Goal: Task Accomplishment & Management: Use online tool/utility

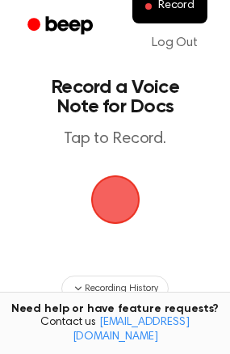
click at [111, 206] on span "button" at bounding box center [115, 199] width 90 height 90
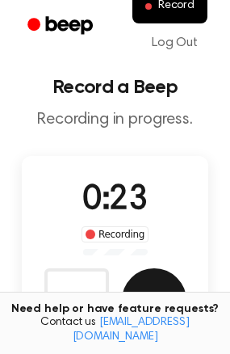
click at [157, 287] on button "Save" at bounding box center [154, 300] width 65 height 65
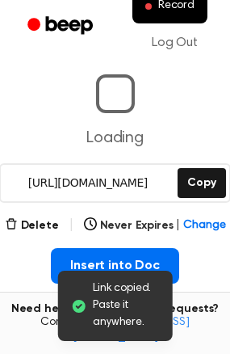
scroll to position [108, 0]
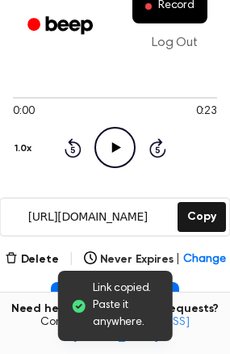
click at [109, 135] on icon "Play Audio" at bounding box center [114, 147] width 41 height 41
click at [109, 135] on icon "Pause Audio" at bounding box center [114, 147] width 41 height 41
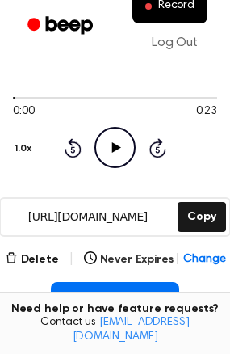
click at [116, 148] on icon at bounding box center [116, 147] width 9 height 10
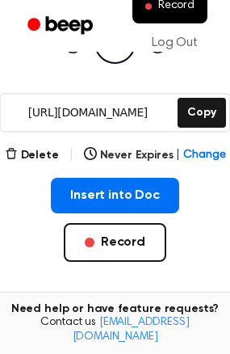
scroll to position [213, 0]
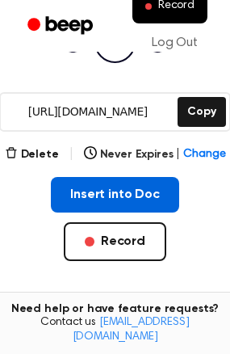
click at [102, 198] on button "Insert into Doc" at bounding box center [115, 195] width 128 height 36
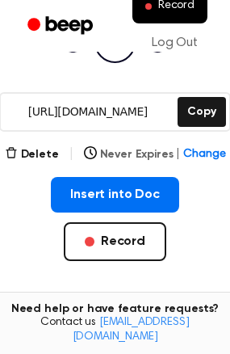
click at [201, 154] on span "Change" at bounding box center [204, 154] width 42 height 17
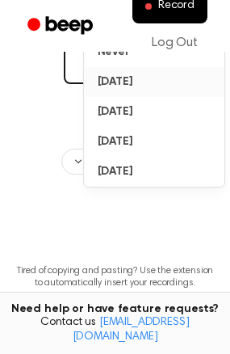
scroll to position [388, 0]
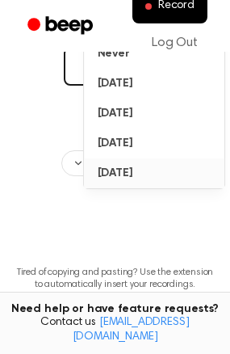
click at [118, 172] on button "[DATE]" at bounding box center [155, 173] width 140 height 30
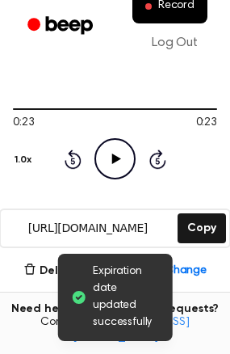
scroll to position [95, 0]
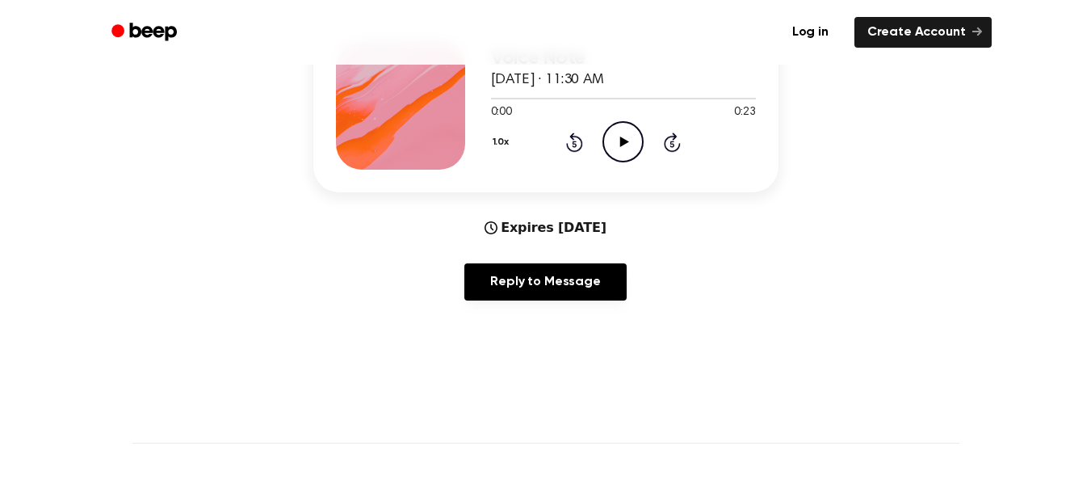
scroll to position [237, 0]
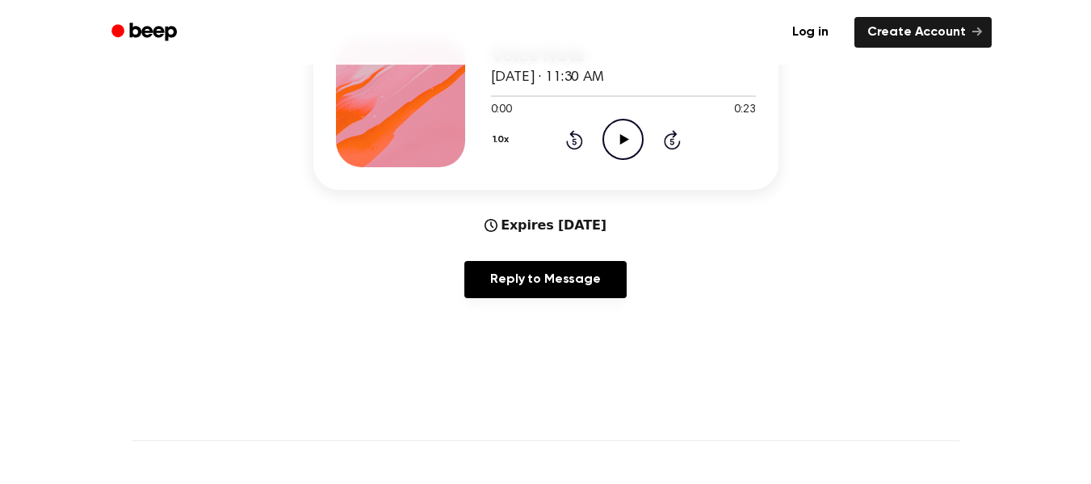
click at [619, 139] on icon "Play Audio" at bounding box center [622, 139] width 41 height 41
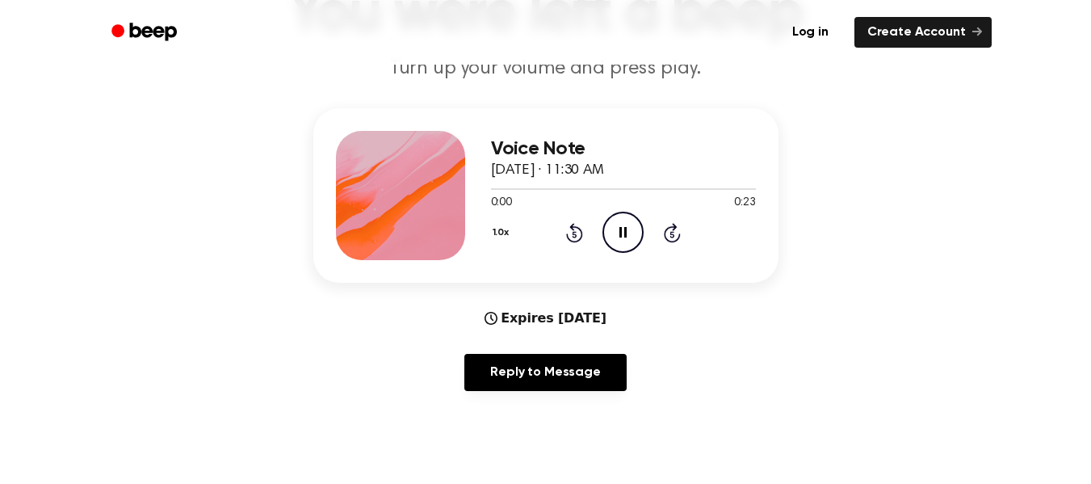
scroll to position [144, 0]
